Goal: Answer question/provide support

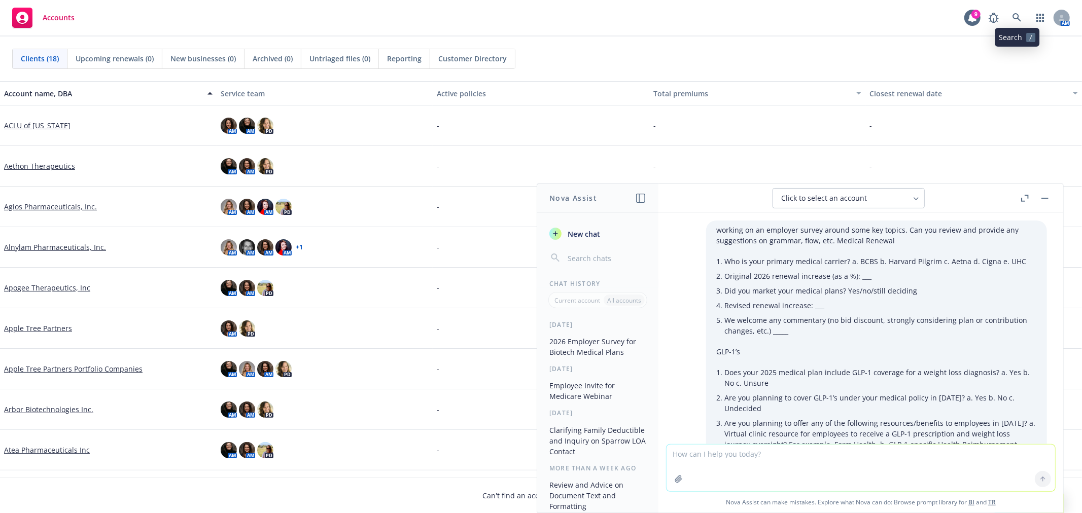
scroll to position [3426, 0]
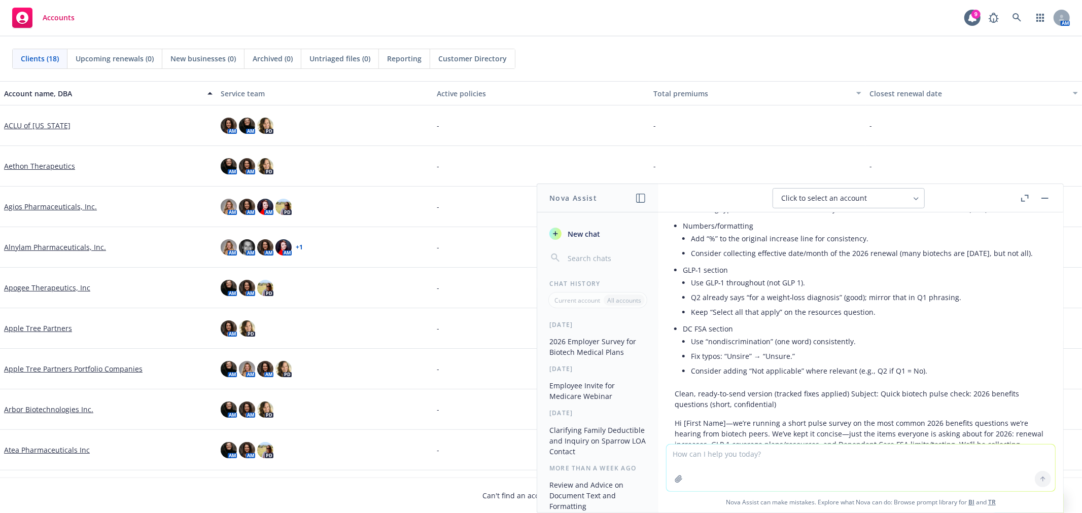
click at [894, 203] on div "Click to select an account" at bounding box center [842, 198] width 123 height 10
type input "bluer"
click at [843, 246] on span "BlueRock Therapeutics" at bounding box center [812, 248] width 67 height 9
click at [709, 472] on textarea at bounding box center [860, 468] width 389 height 47
click at [699, 459] on textarea at bounding box center [860, 468] width 389 height 47
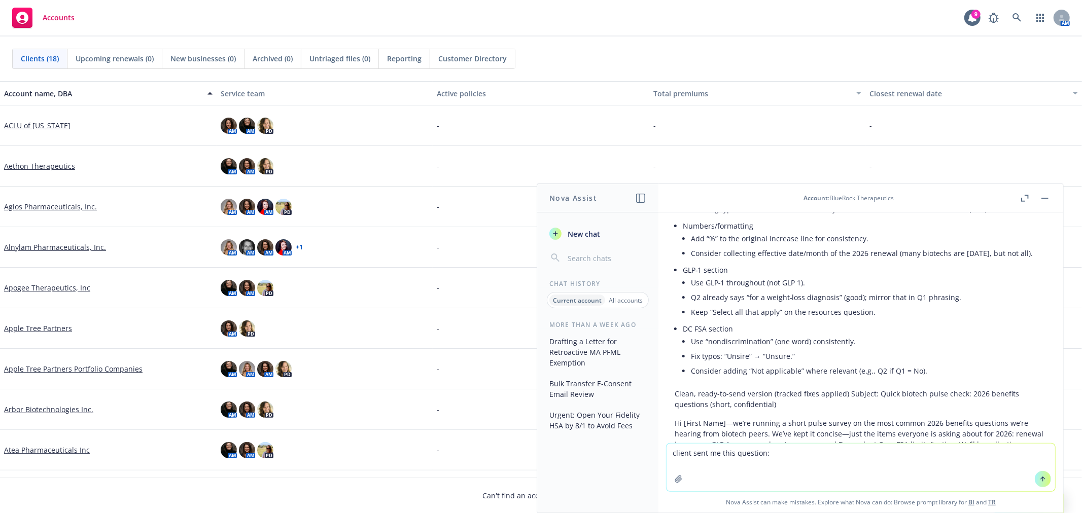
paste textarea "As we are considering the cost increases for our US benefits plans, we have rec…"
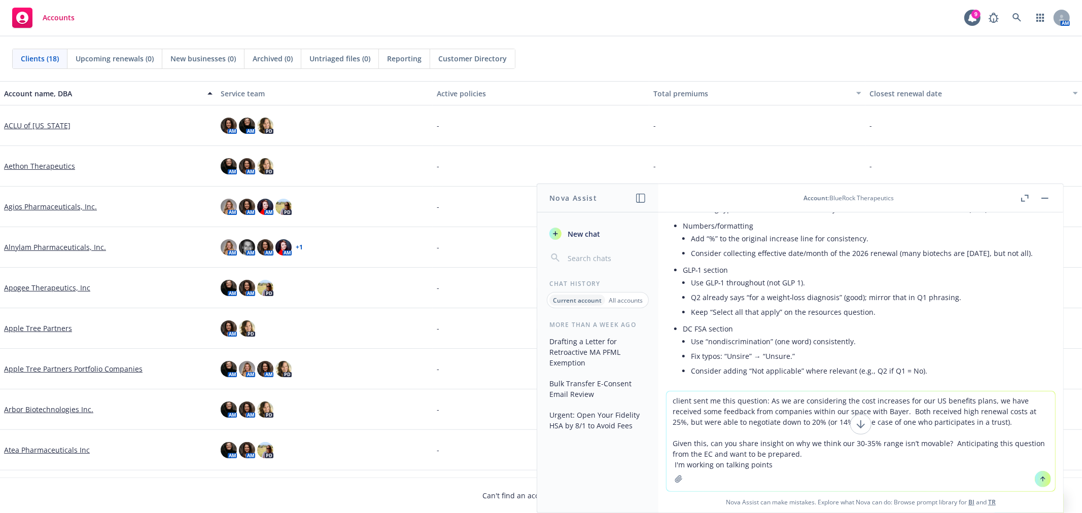
click at [815, 449] on textarea "client sent me this question: As we are considering the cost increases for our …" at bounding box center [860, 442] width 389 height 100
click at [764, 398] on textarea "client sent me this question: As we are considering the cost increases for our …" at bounding box center [860, 442] width 389 height 100
click at [783, 467] on textarea "client sent me this question: "As we are considering the cost increases for our…" at bounding box center [860, 442] width 389 height 100
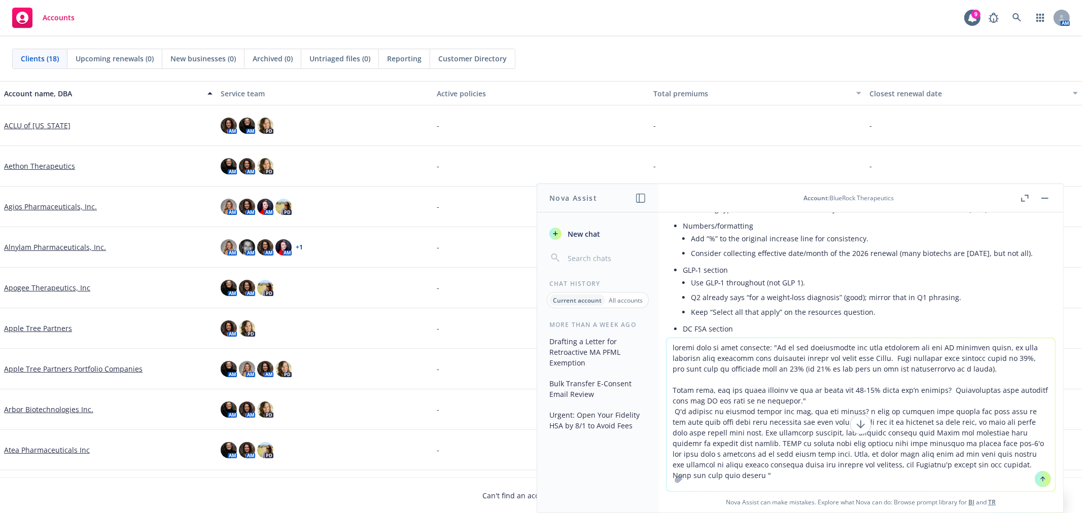
paste textarea "Major factors impacting 2026 medical renewal: multiple years of higher-than-exp…"
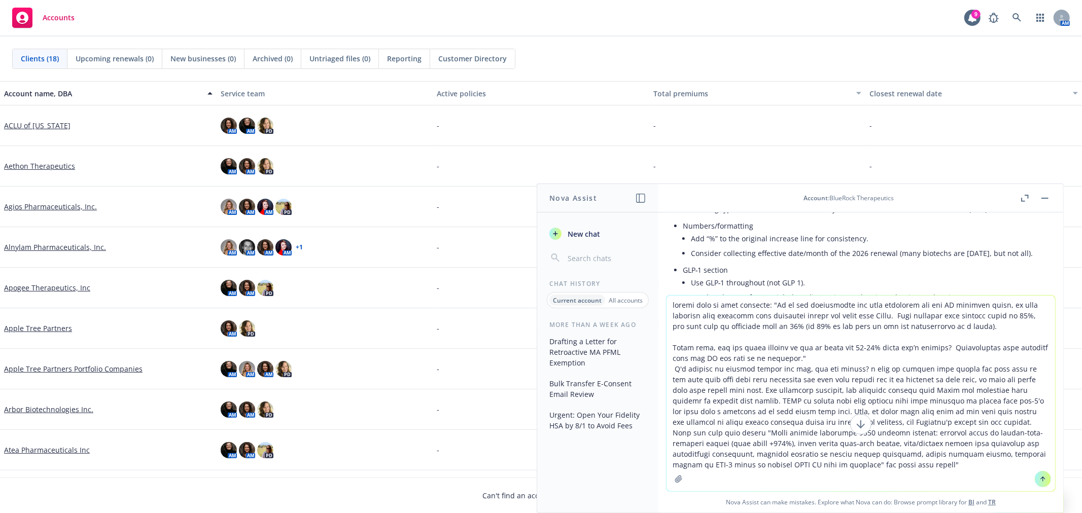
click at [886, 422] on textarea at bounding box center [860, 394] width 389 height 196
type textarea "loremi dolo si amet consecte: "Ad el sed doeiusmodte inc utla etdolorem ali eni…"
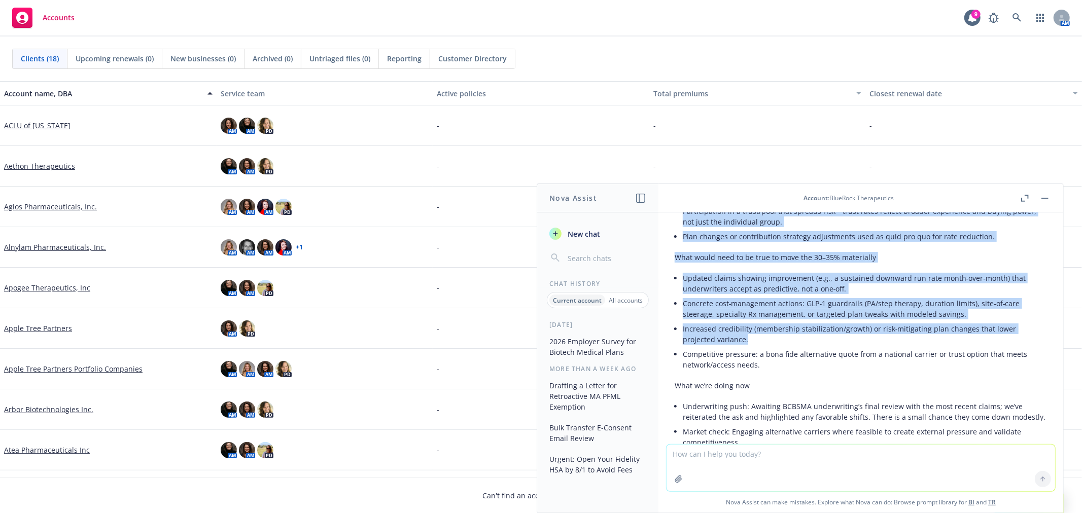
scroll to position [4978, 0]
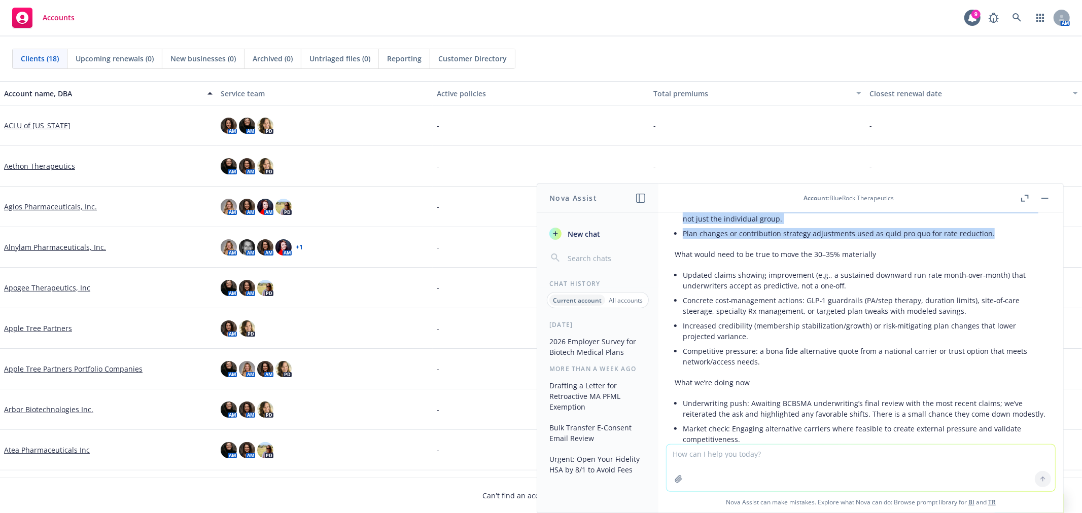
drag, startPoint x: 675, startPoint y: 275, endPoint x: 996, endPoint y: 251, distance: 322.0
click at [996, 251] on div "Below is a concise, EC‑ready set of talking points you can tailor for the clien…" at bounding box center [861, 488] width 372 height 1439
copy div "Loremipsu dolorsi (ame con AD) Eli seddoei 78–95% 2145 tempori utla ETDOLO ma a…"
click at [738, 454] on textarea at bounding box center [860, 468] width 389 height 47
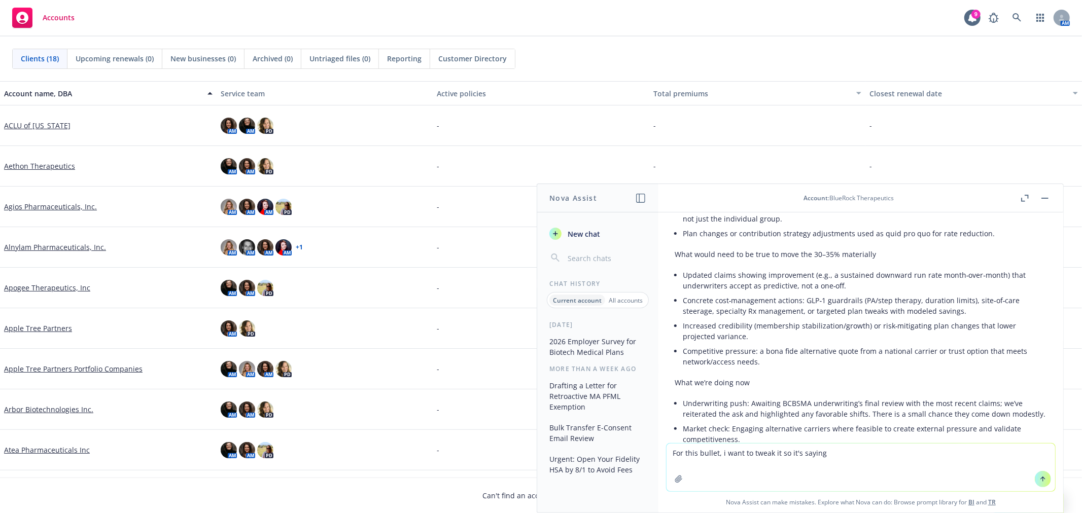
click at [839, 454] on textarea "For this bullet, i want to tweak it so it's saying" at bounding box center [860, 468] width 389 height 48
paste textarea "• Headcount change: A material decrease in active member headcount raises per m…"
type textarea "For this bullet, i want to tweak it so it's saying that there isn't enough prem…"
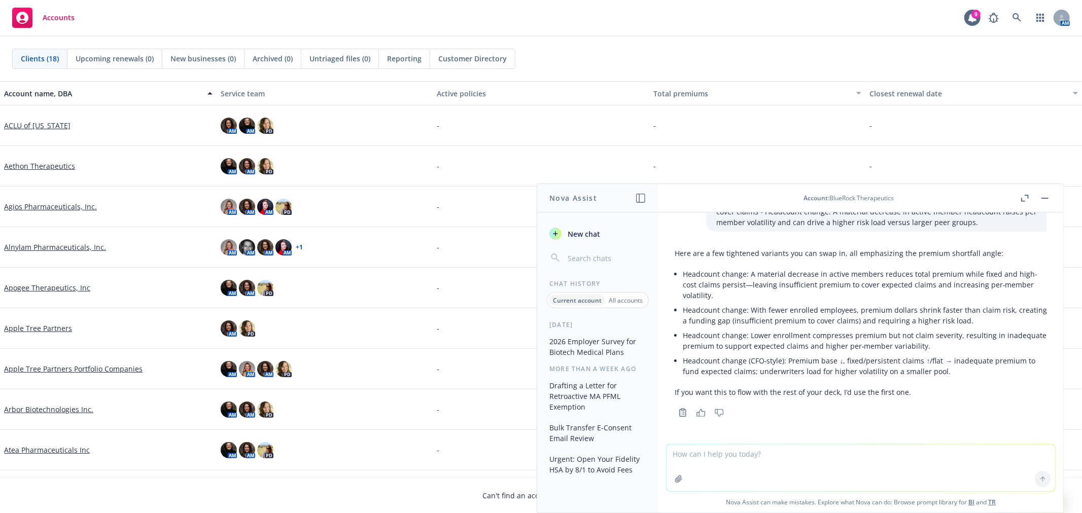
scroll to position [6063, 0]
drag, startPoint x: 754, startPoint y: 298, endPoint x: 749, endPoint y: 275, distance: 22.8
click at [749, 275] on p "Headcount change: A material decrease in active members reduces total premium w…" at bounding box center [865, 285] width 364 height 32
copy p "A material decrease in active members reduces total premium while fixed and hig…"
click at [1041, 199] on button "button" at bounding box center [1045, 198] width 12 height 12
